Goal: Transaction & Acquisition: Purchase product/service

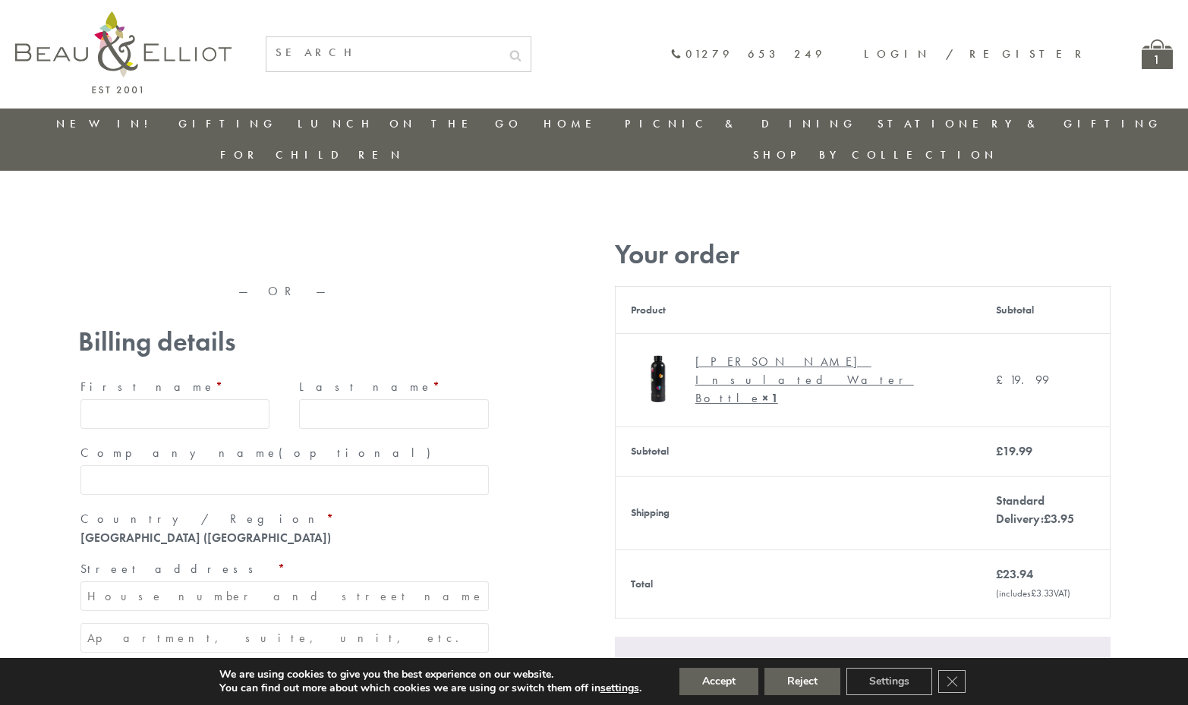
type input "[EMAIL_ADDRESS][DOMAIN_NAME]"
type input "[PERSON_NAME]"
type input "23, [GEOGRAPHIC_DATA], [GEOGRAPHIC_DATA]"
type input "[GEOGRAPHIC_DATA]"
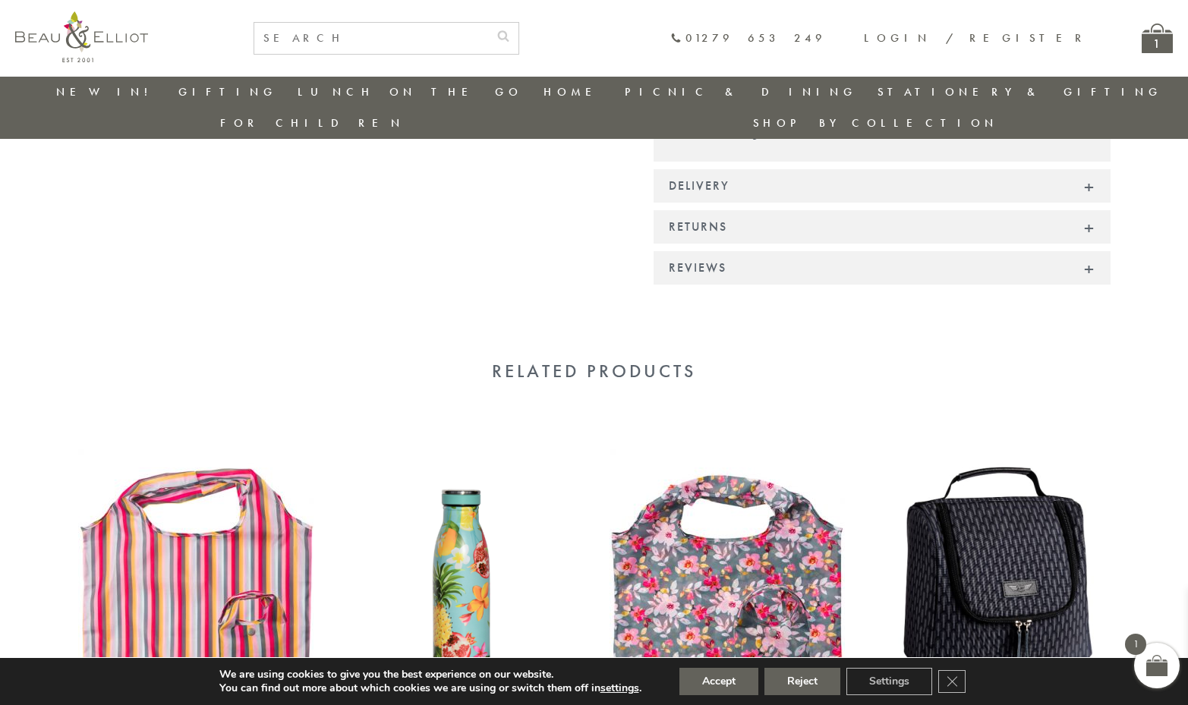
scroll to position [1167, 0]
